Goal: Find specific page/section: Find specific page/section

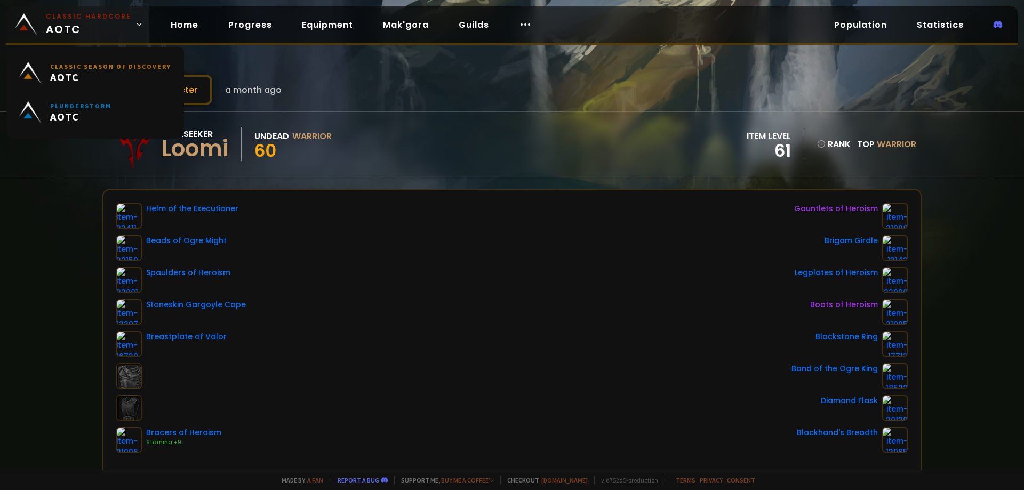
click at [69, 23] on span "Classic Hardcore AOTC" at bounding box center [88, 25] width 85 height 26
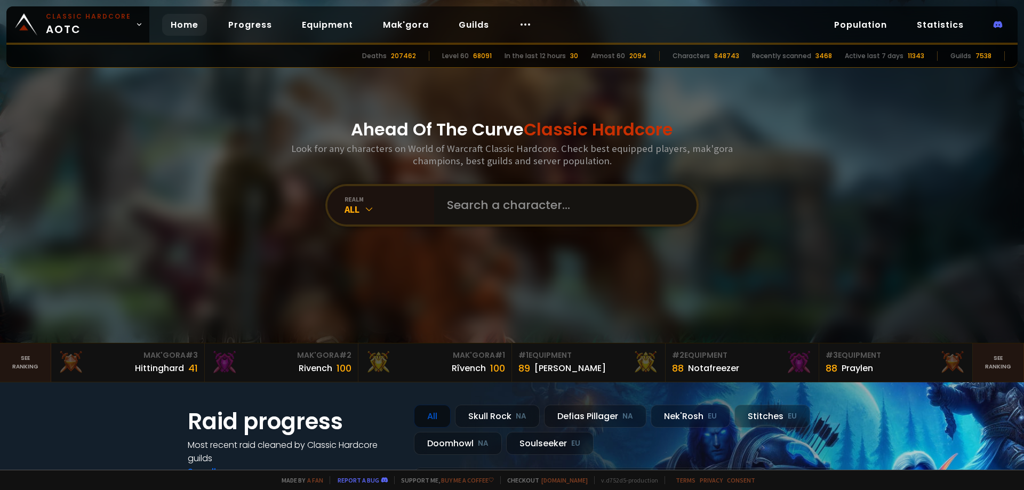
click at [499, 215] on input "text" at bounding box center [562, 205] width 243 height 38
type input "encuntress"
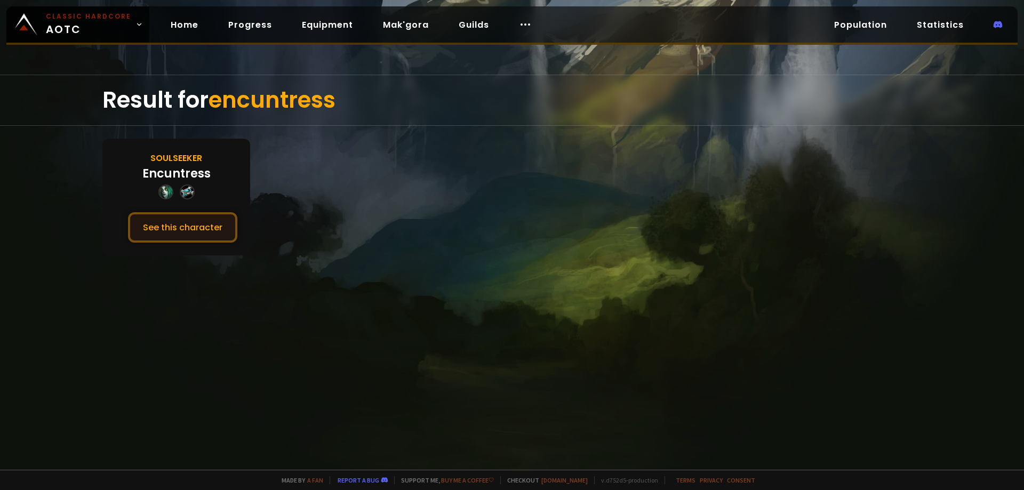
click at [145, 233] on button "See this character" at bounding box center [182, 227] width 109 height 30
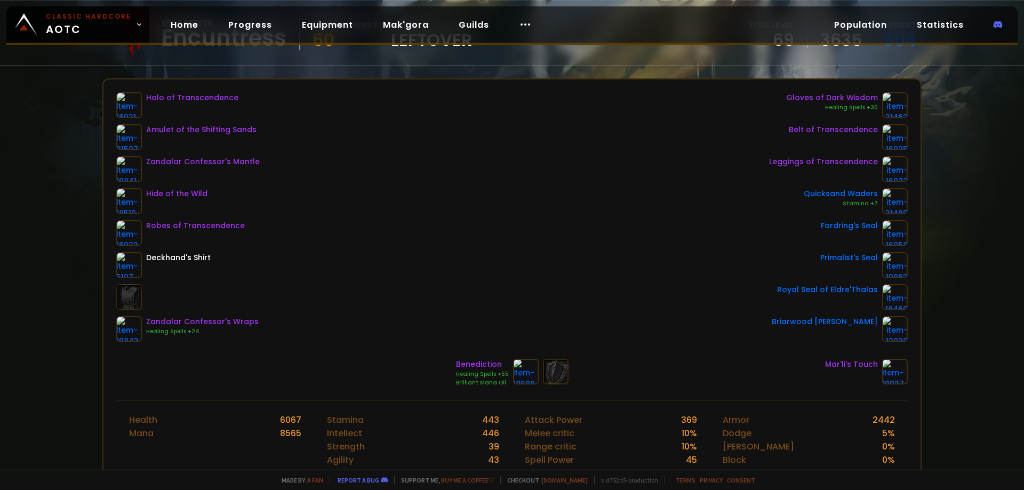
scroll to position [107, 0]
